Goal: Information Seeking & Learning: Find specific fact

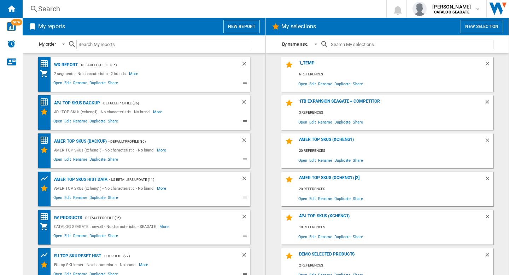
click at [121, 10] on div "Search" at bounding box center [202, 9] width 329 height 10
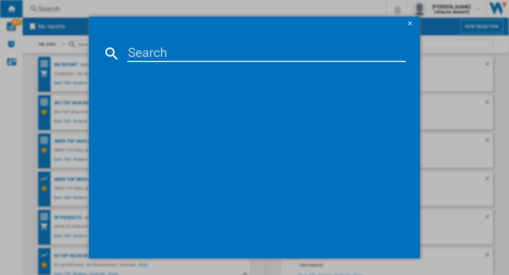
click at [151, 60] on input at bounding box center [266, 53] width 278 height 17
paste input "WESTERN DIGITAL RED PRO WD142KFGXSPCLHN0 3.5" SATA III 14TB 7200 512MB"
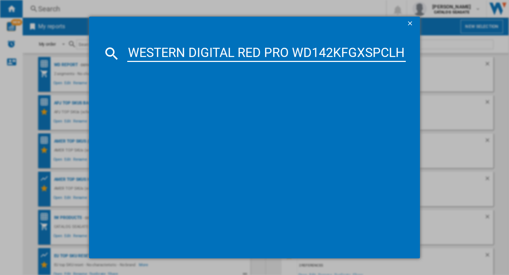
scroll to position [0, 196]
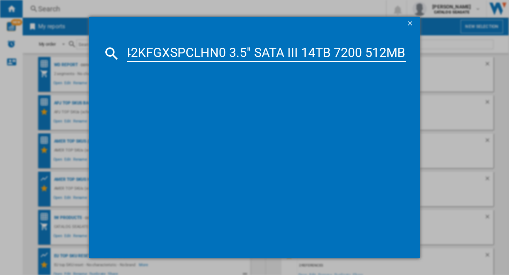
type input "WESTERN DIGITAL RED PRO WD142KFGXSPCLHN0 3.5" SATA III 14TB 7200 512MB"
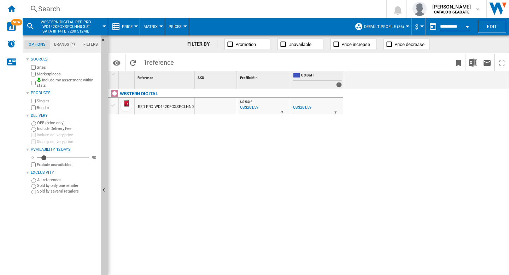
click at [231, 149] on div "WESTERN DIGITAL RED PRO WD142KFGXSPCLHN0 3.5" SATA III 14TB 7200 512MB" at bounding box center [172, 180] width 129 height 182
click at [92, 9] on div "Search" at bounding box center [202, 9] width 329 height 10
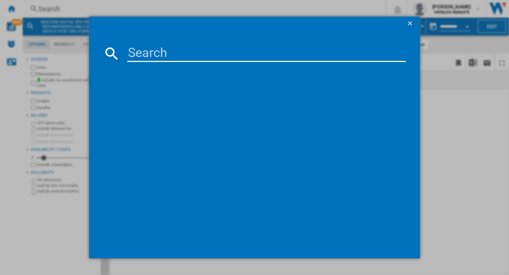
click at [153, 57] on input at bounding box center [266, 53] width 278 height 17
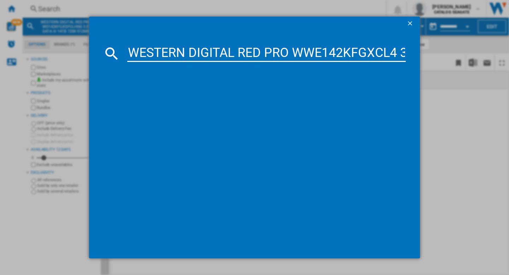
scroll to position [0, 214]
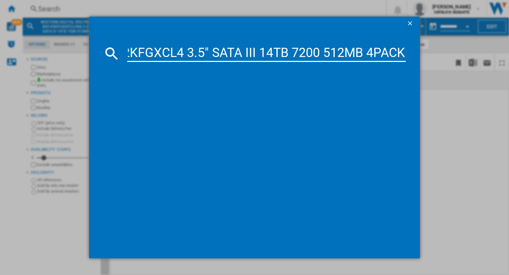
type input "WESTERN DIGITAL RED PRO WWE142KFGXCL4 3.5" SATA III 14TB 7200 512MB 4PACK"
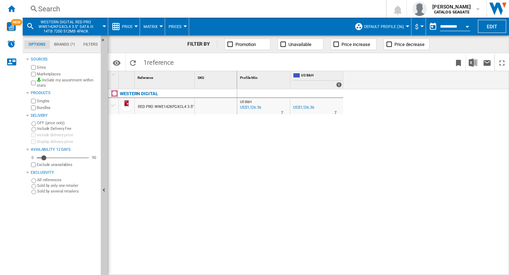
click at [254, 155] on div "US B&H : US B&H -1.0 % US$1,126.36 % N/A 7 US B&H : US B&H US B&H -1.0 % US$1,1…" at bounding box center [373, 182] width 272 height 186
